Goal: Transaction & Acquisition: Purchase product/service

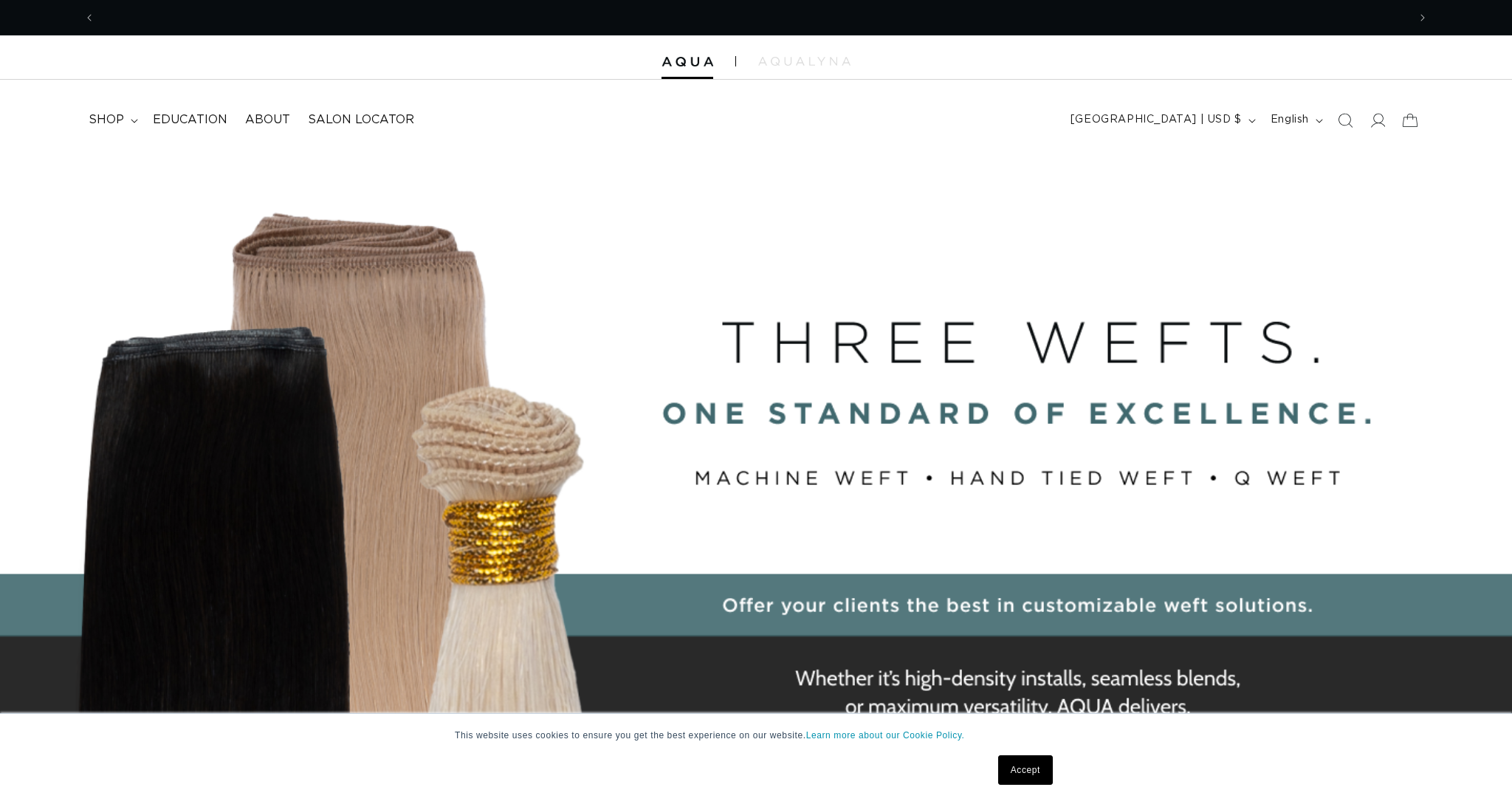
scroll to position [0, 1313]
click at [122, 116] on span "shop" at bounding box center [107, 120] width 35 height 16
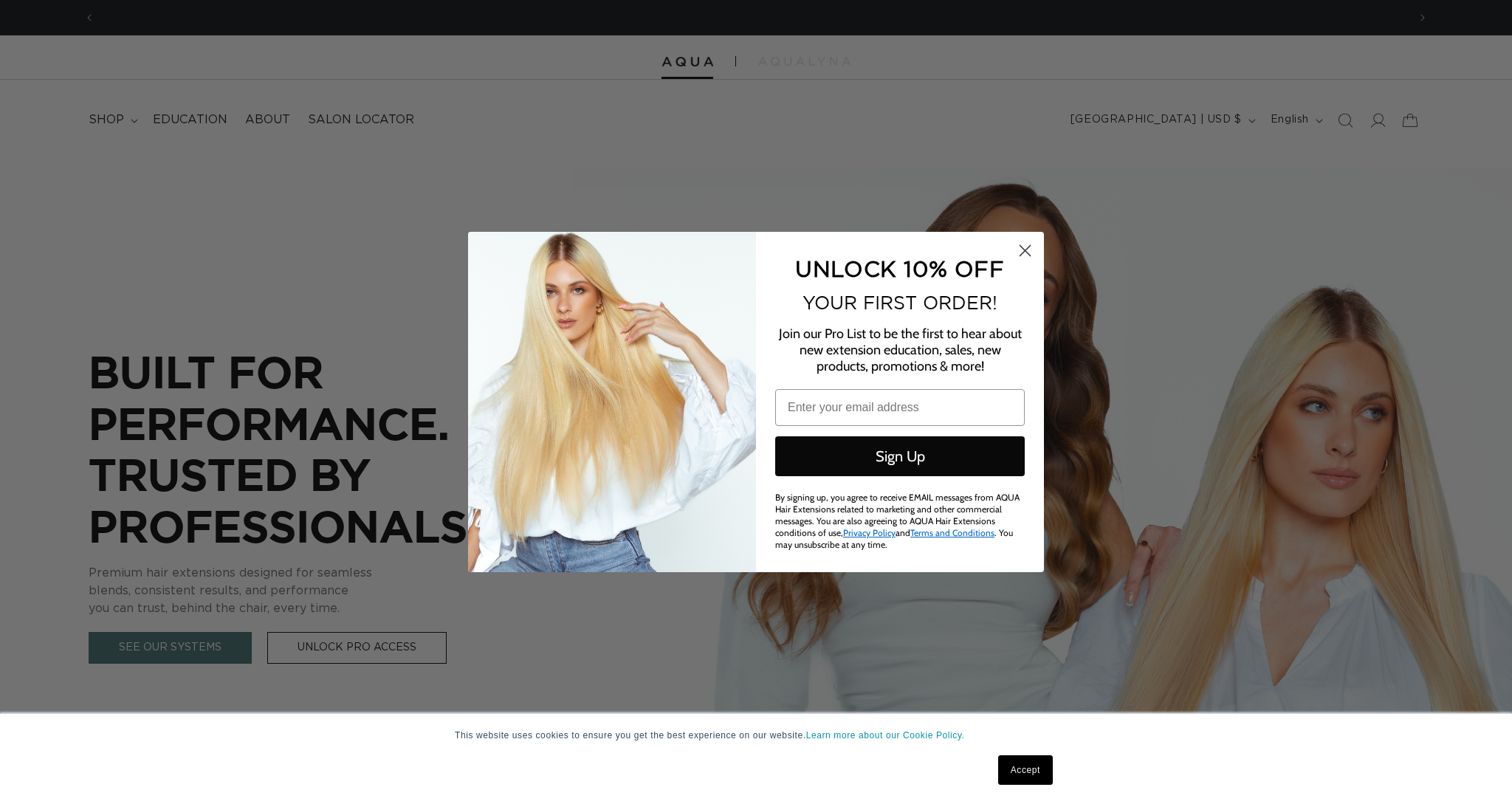
scroll to position [0, 2626]
click at [1024, 256] on icon "Close dialog" at bounding box center [1026, 251] width 11 height 11
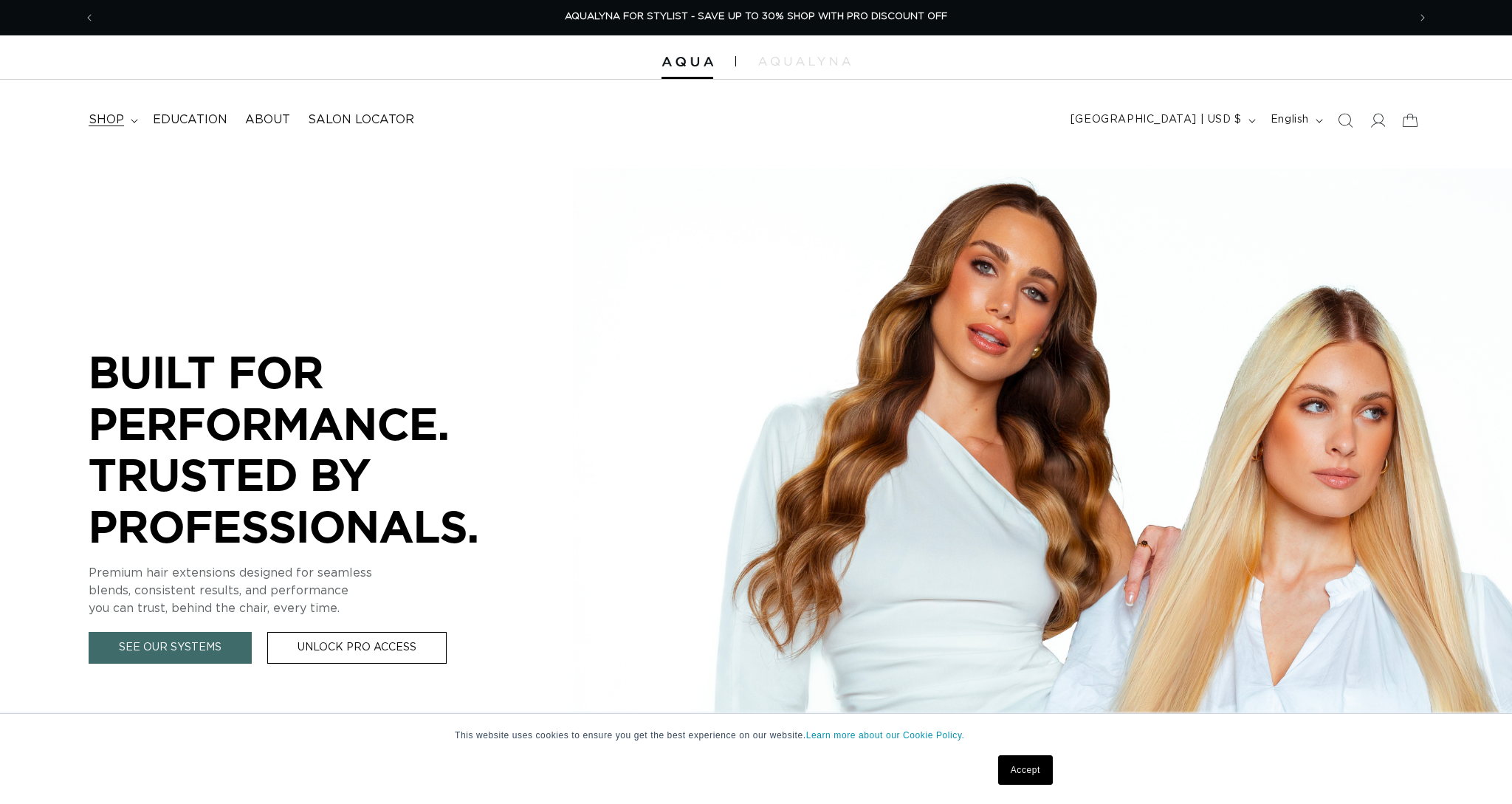
click at [112, 119] on span "shop" at bounding box center [107, 120] width 35 height 16
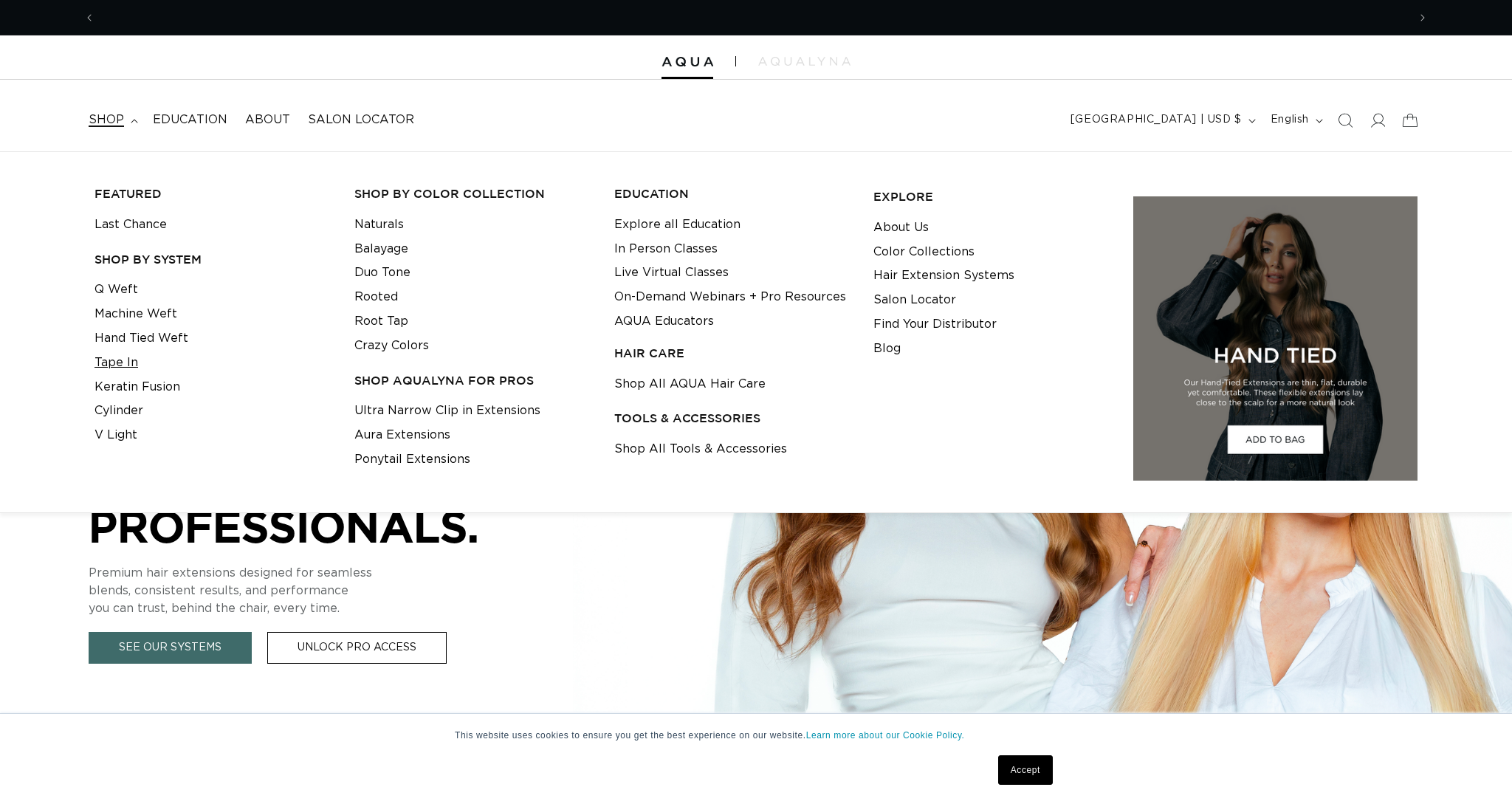
scroll to position [0, 0]
click at [121, 358] on link "Tape In" at bounding box center [115, 363] width 43 height 25
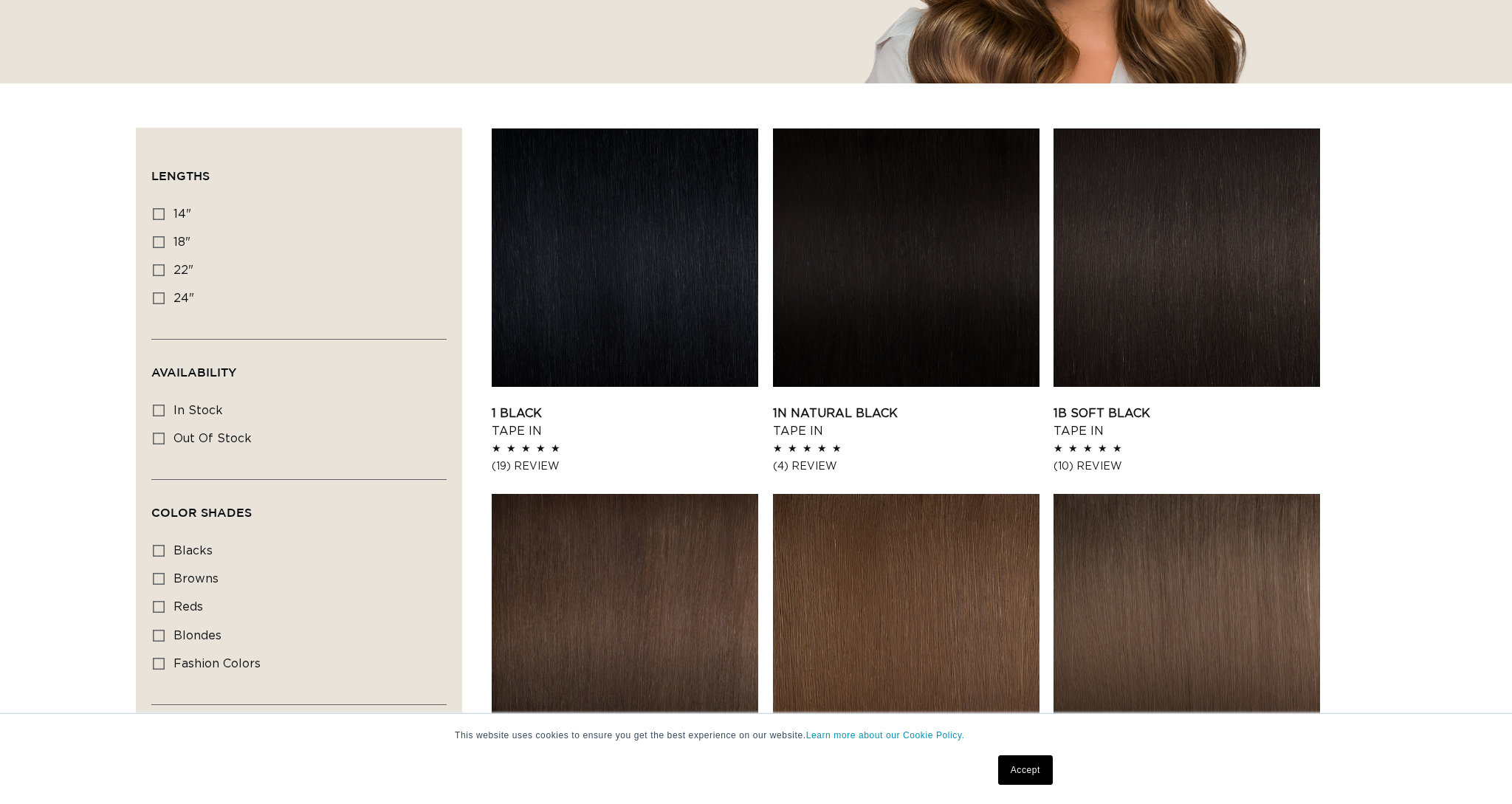
scroll to position [0, 1313]
click at [163, 635] on icon at bounding box center [158, 635] width 11 height 11
click at [163, 635] on input "blondes blondes (29 products)" at bounding box center [158, 635] width 11 height 11
checkbox input "true"
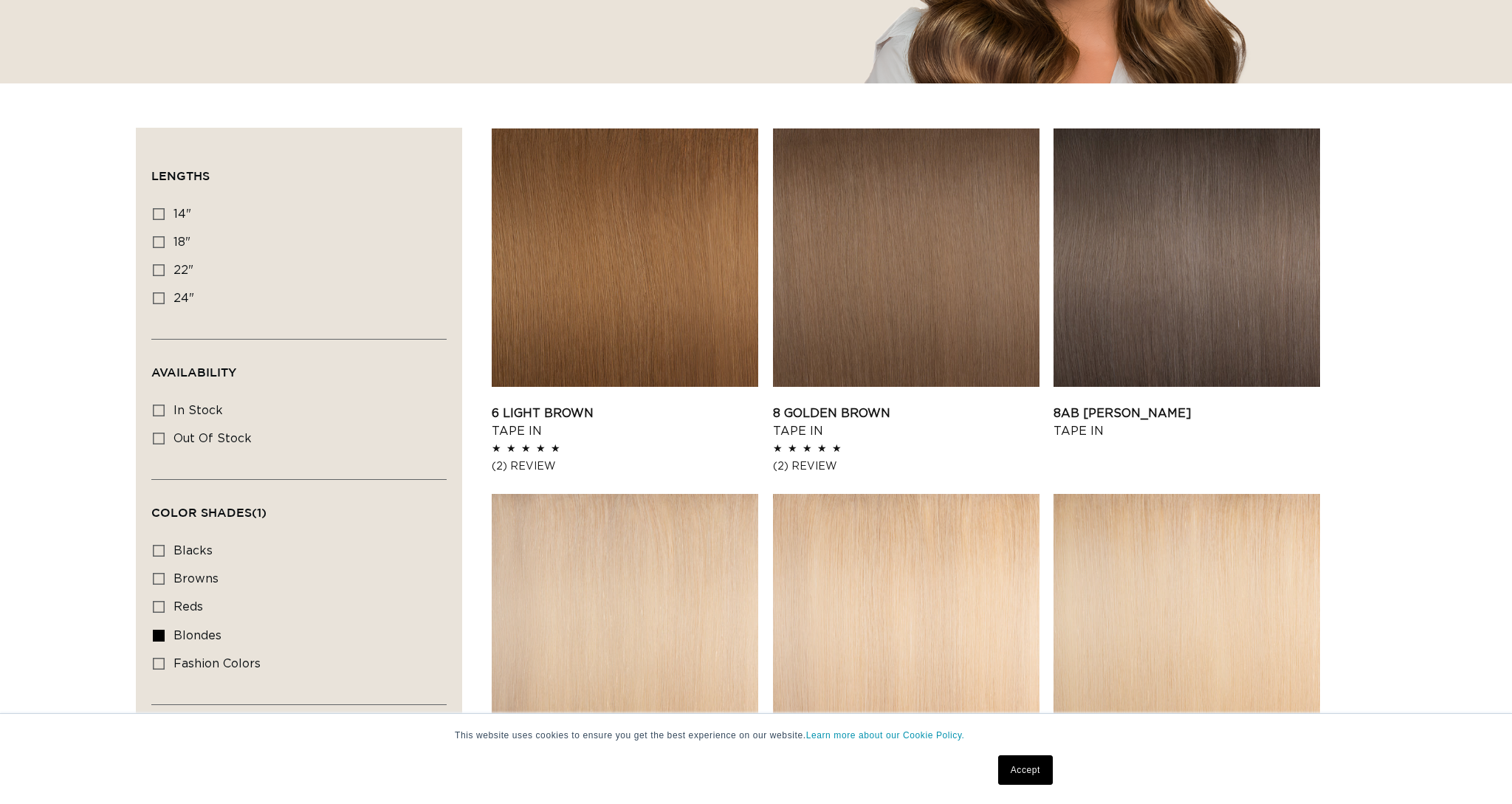
click at [160, 214] on icon at bounding box center [158, 213] width 11 height 11
click at [160, 214] on input "14" 14" (23 products)" at bounding box center [158, 213] width 11 height 11
checkbox input "true"
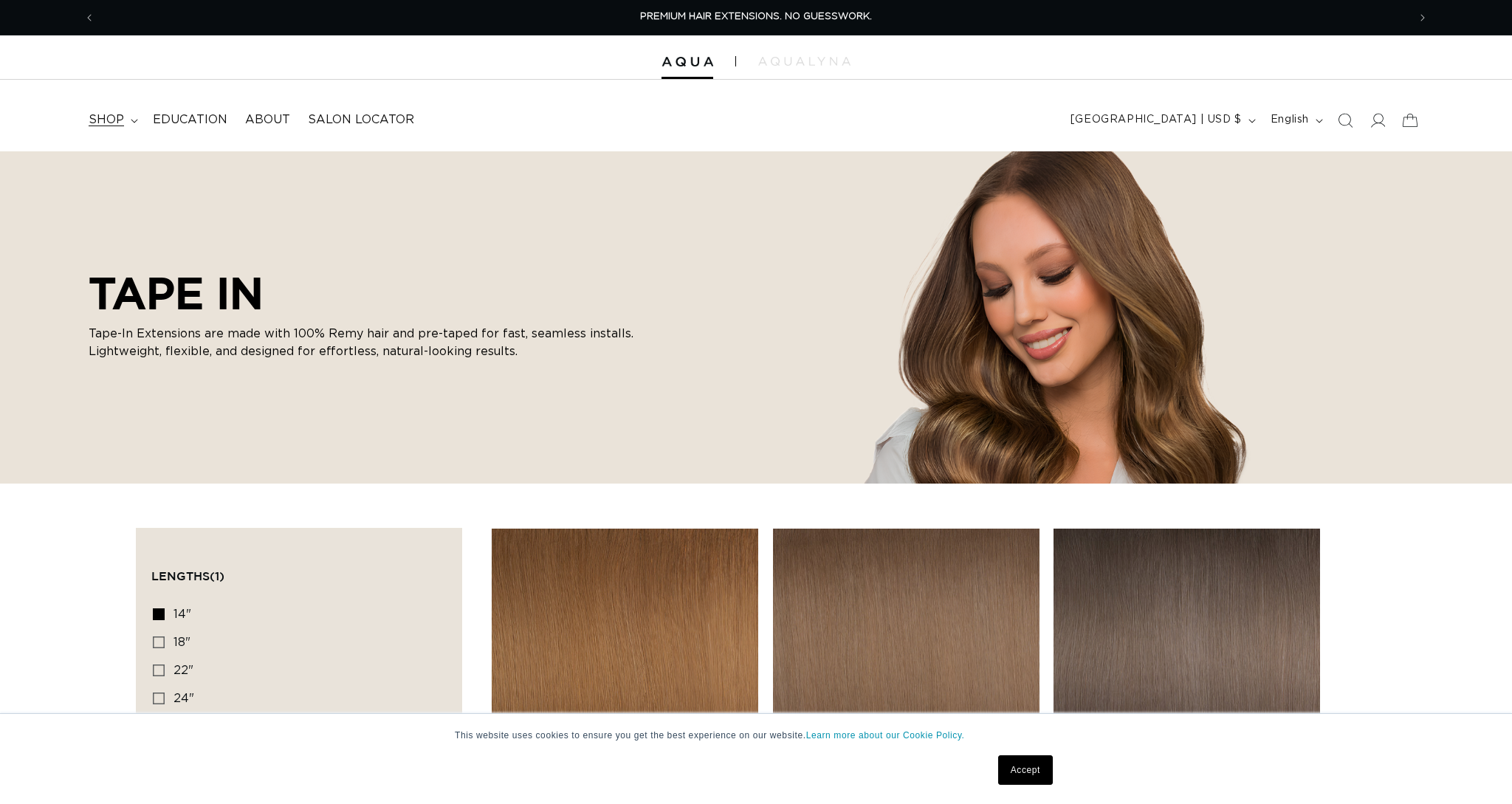
click at [130, 116] on summary "shop" at bounding box center [112, 120] width 64 height 33
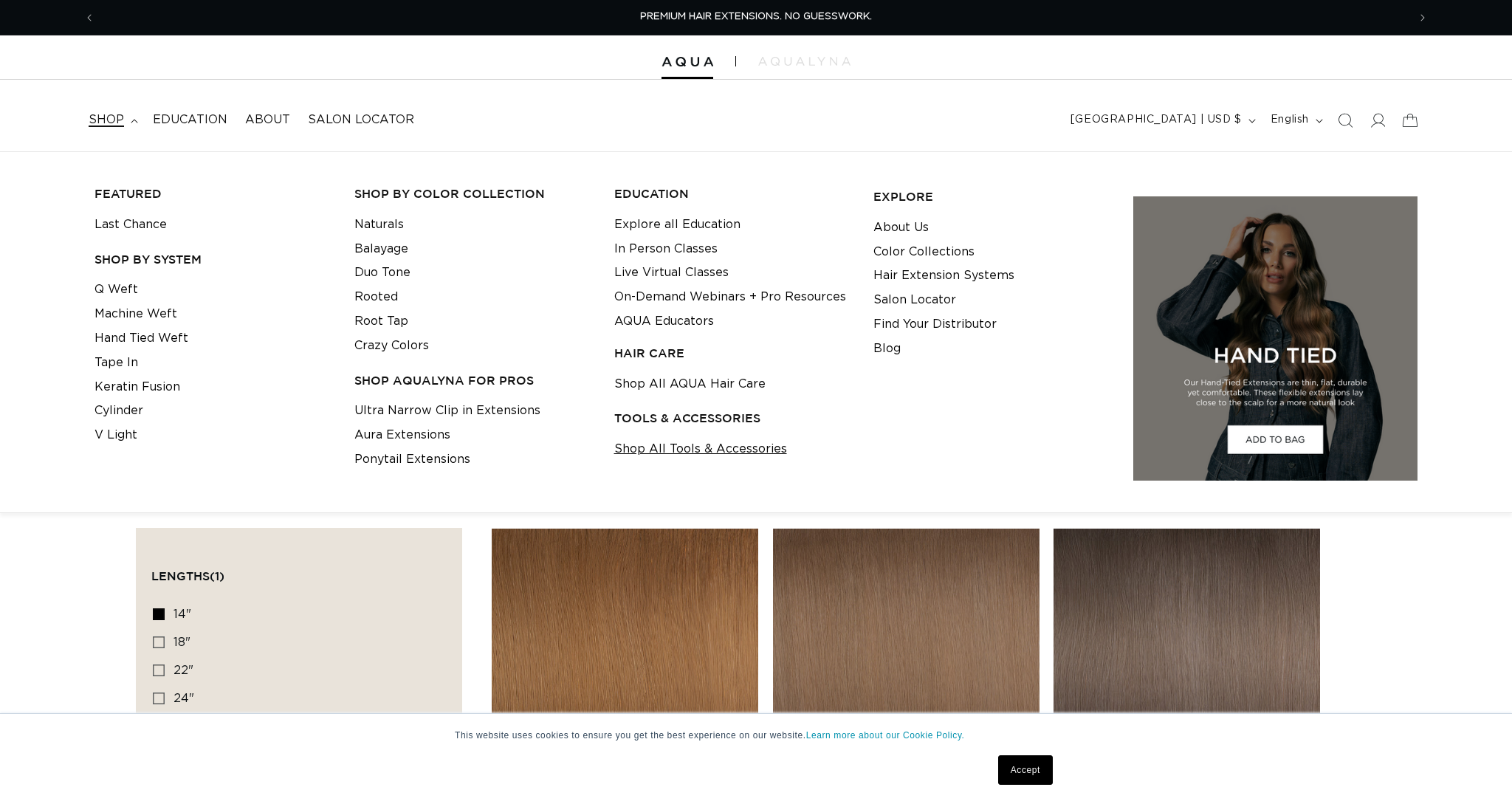
click at [728, 443] on link "Shop All Tools & Accessories" at bounding box center [700, 449] width 173 height 25
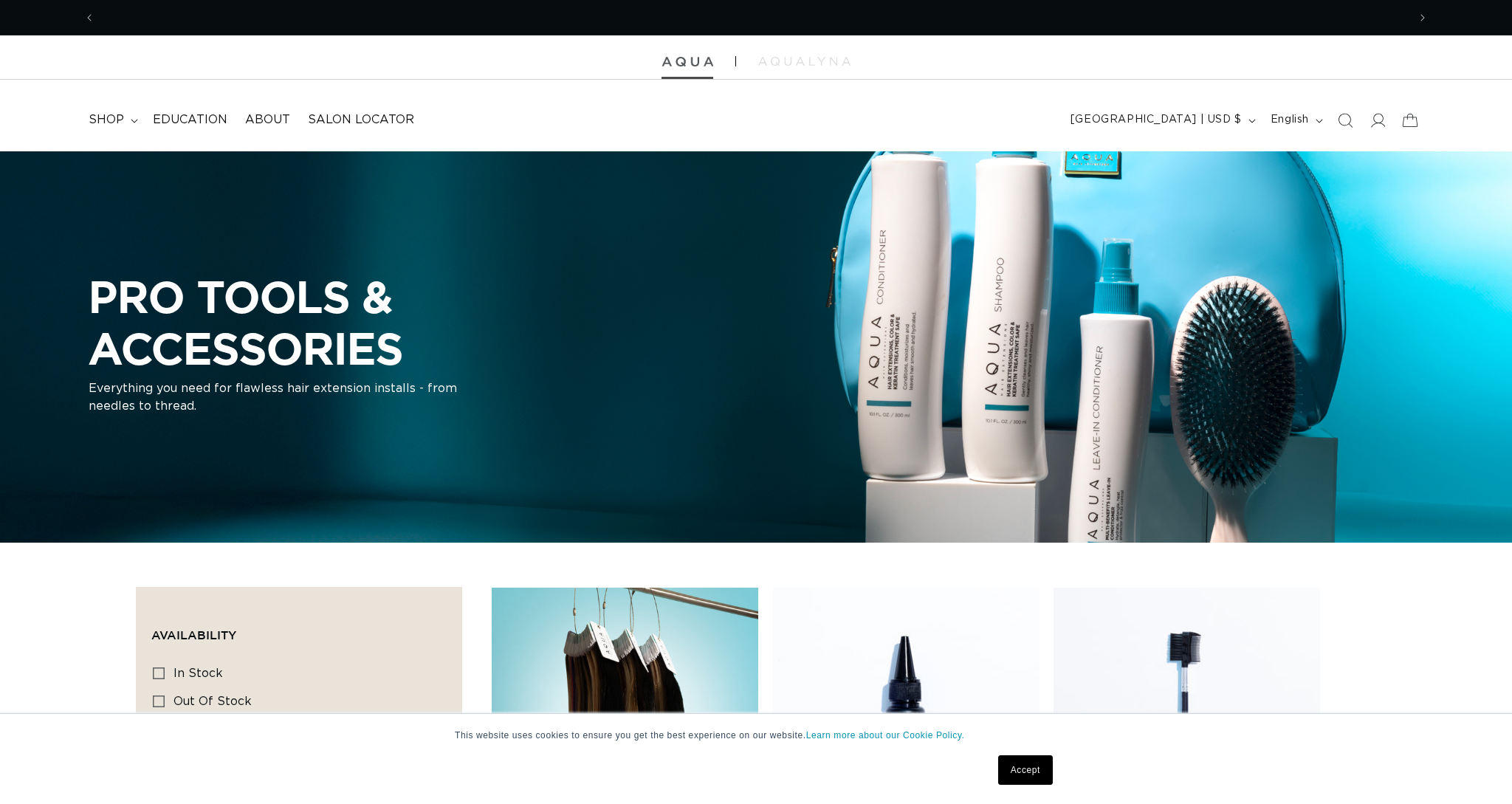
scroll to position [0, 1313]
